Goal: Task Accomplishment & Management: Manage account settings

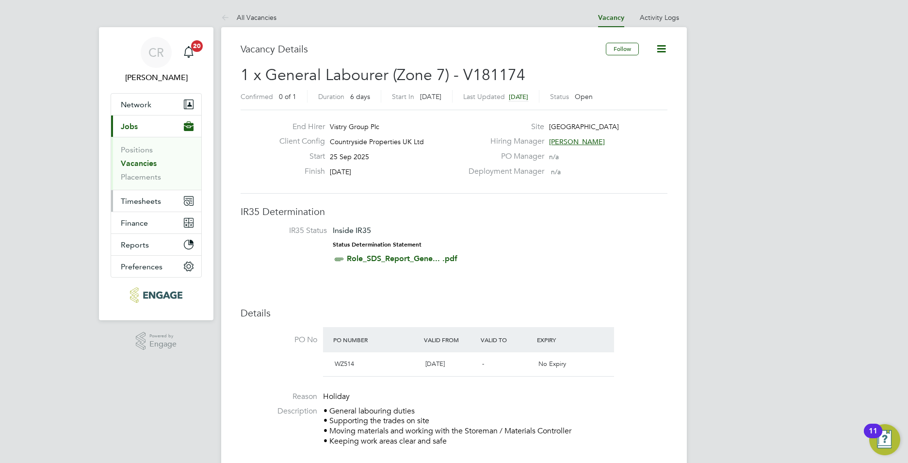
click at [150, 197] on span "Timesheets" at bounding box center [141, 200] width 40 height 9
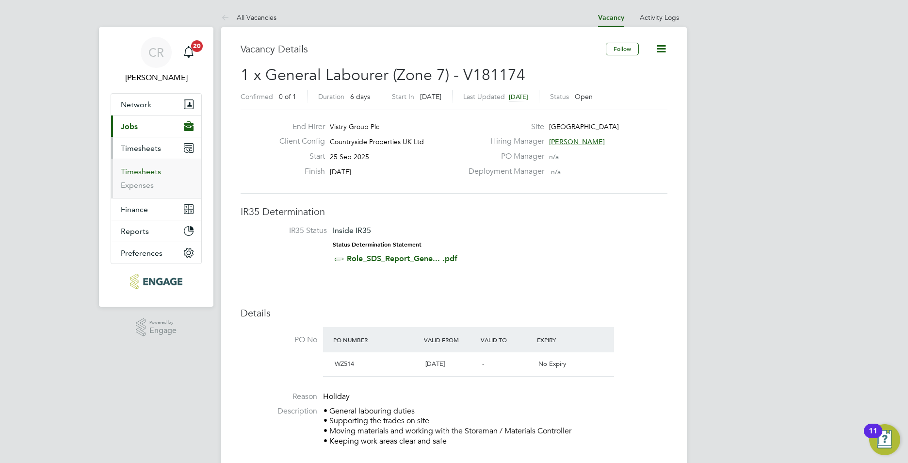
click at [150, 173] on link "Timesheets" at bounding box center [141, 171] width 40 height 9
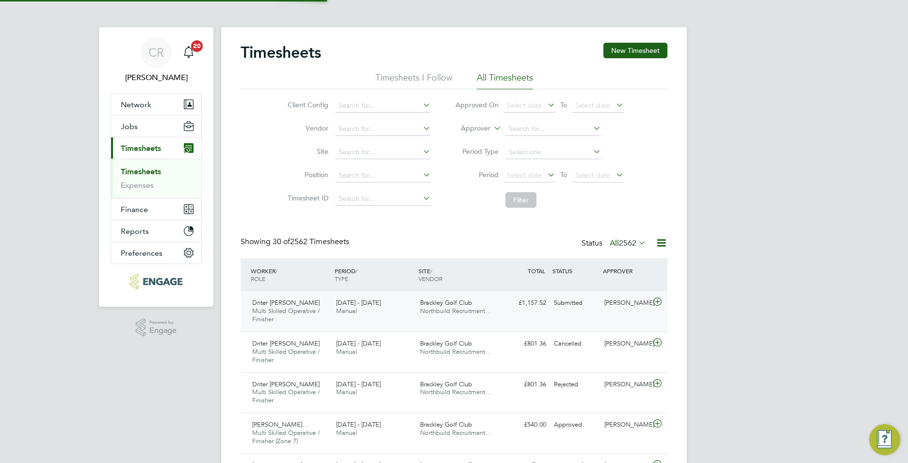
scroll to position [32, 84]
click at [503, 313] on div "Driter Xholi Multi Skilled Operative / Finisher [DATE] - [DATE] [DATE] - [DATE]…" at bounding box center [454, 311] width 427 height 40
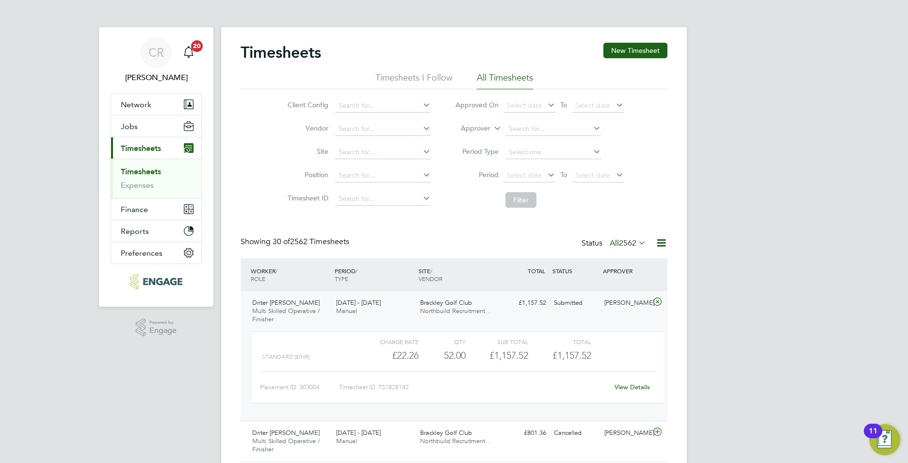
click at [629, 384] on link "View Details" at bounding box center [632, 387] width 35 height 8
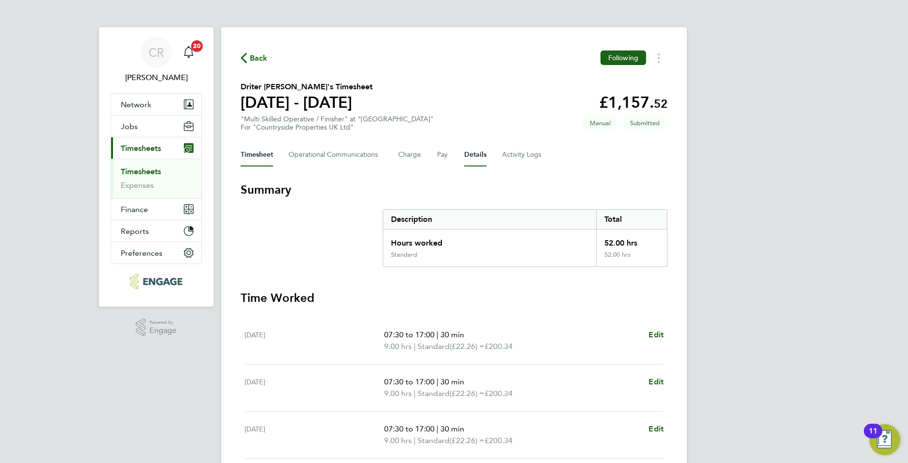
click at [470, 153] on button "Details" at bounding box center [475, 154] width 22 height 23
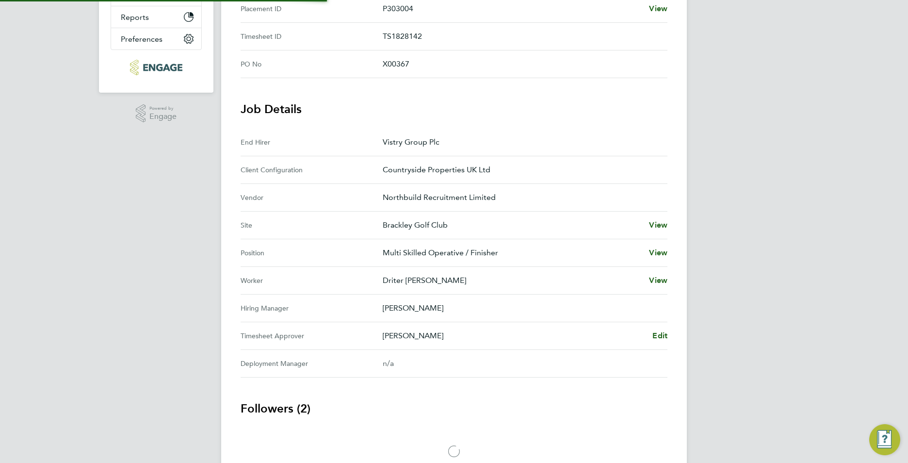
scroll to position [243, 0]
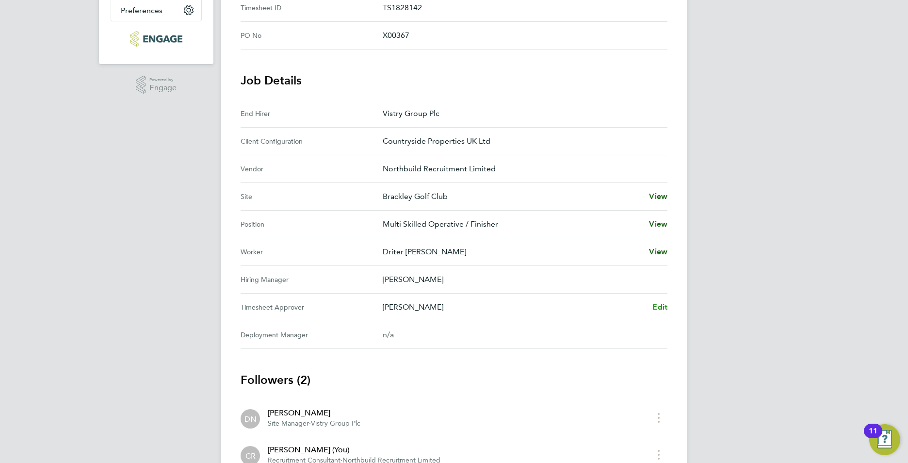
click at [657, 306] on span "Edit" at bounding box center [659, 306] width 15 height 9
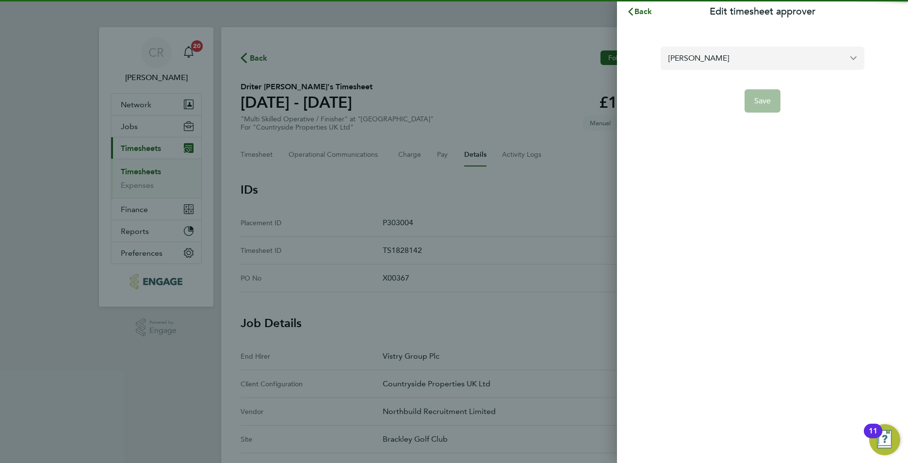
click at [746, 59] on input "Danyal Nazar" at bounding box center [763, 58] width 204 height 23
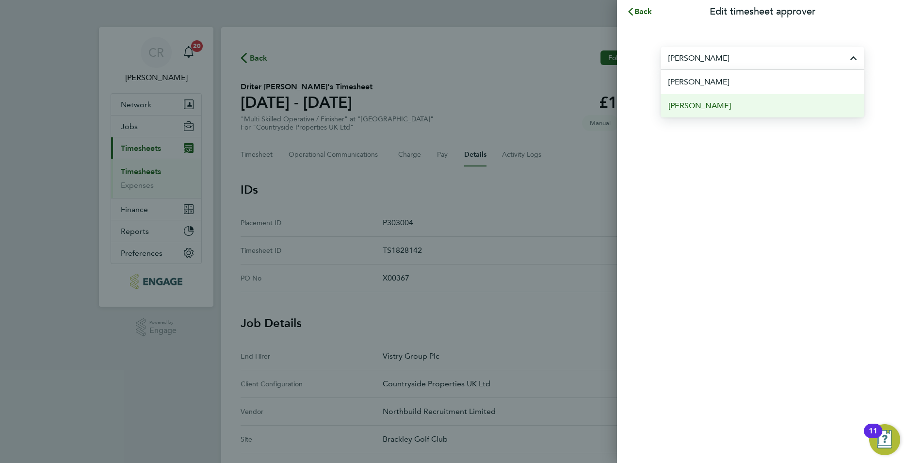
click at [730, 103] on span "Cameron Marsden" at bounding box center [699, 106] width 63 height 12
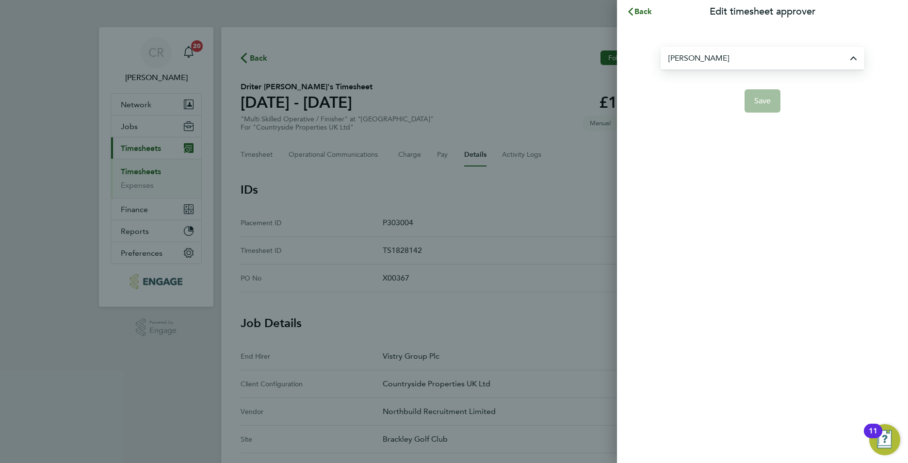
type input "Cameron Marsden"
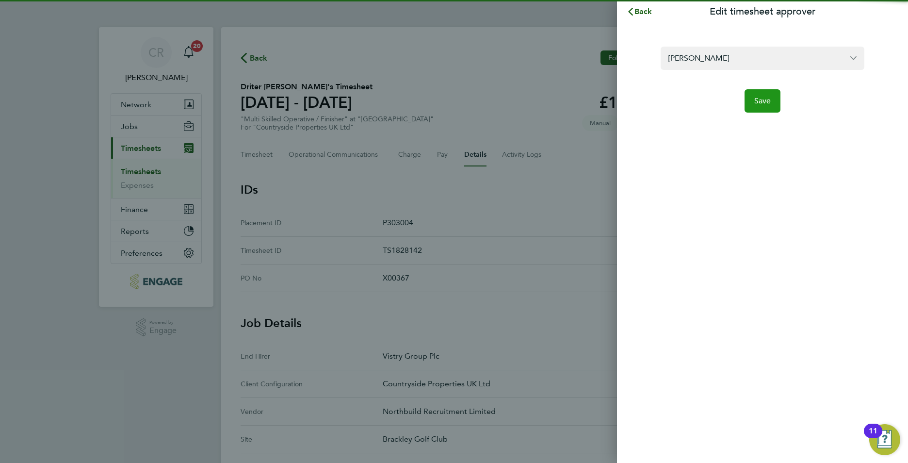
click at [767, 101] on span "Save" at bounding box center [762, 101] width 17 height 10
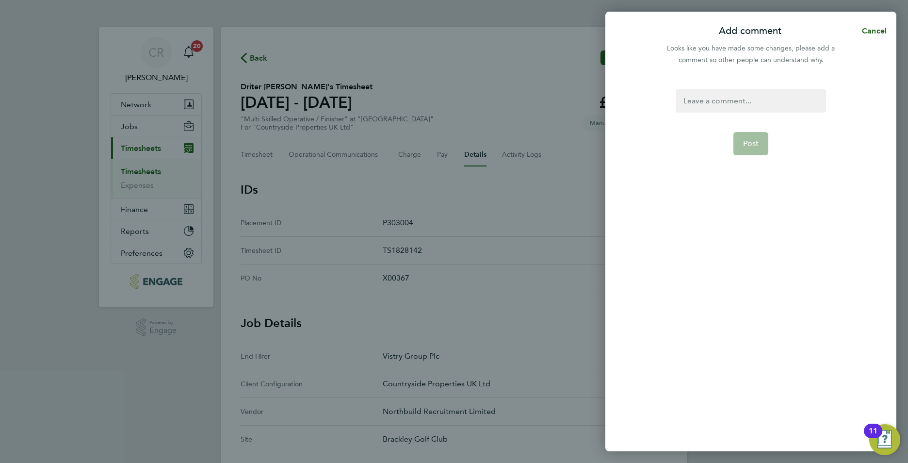
click at [729, 103] on div at bounding box center [751, 100] width 150 height 23
click at [719, 94] on div at bounding box center [751, 100] width 150 height 23
click at [776, 104] on div "Corrected approver -" at bounding box center [751, 100] width 150 height 23
click at [751, 160] on button "Post" at bounding box center [750, 166] width 35 height 23
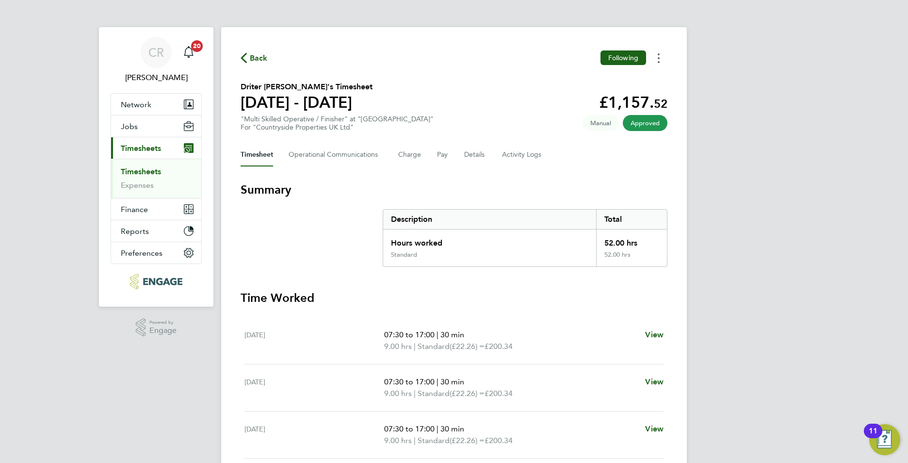
click at [658, 57] on circle "Timesheets Menu" at bounding box center [659, 58] width 2 height 2
click at [580, 81] on link "Download timesheet" at bounding box center [609, 79] width 116 height 19
